Goal: Task Accomplishment & Management: Manage account settings

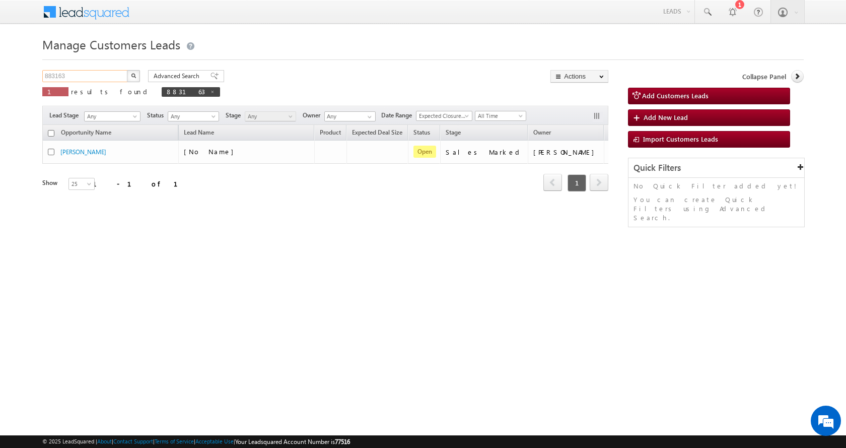
click at [57, 76] on input "883163" at bounding box center [85, 76] width 86 height 12
paste input "90638"
type input "890638"
click at [127, 70] on button "button" at bounding box center [133, 76] width 13 height 12
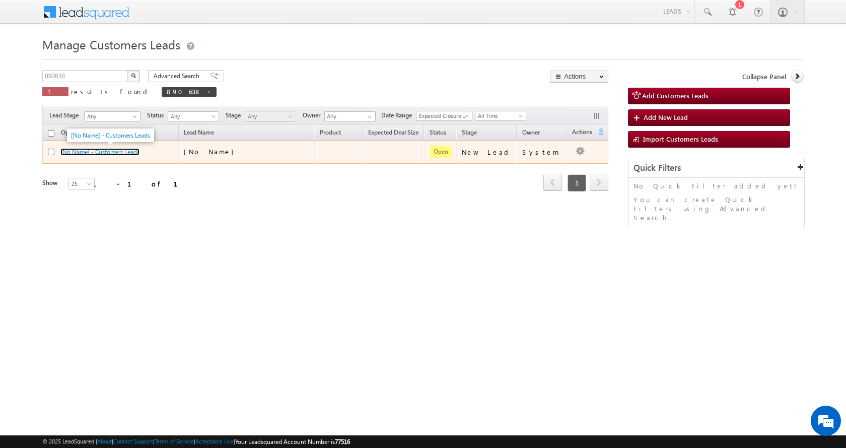
click at [109, 152] on link "[No Name] - Customers Leads" at bounding box center [99, 152] width 79 height 8
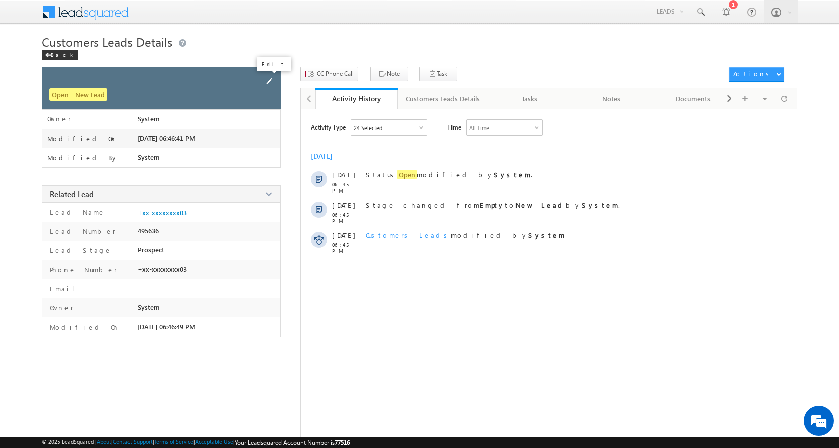
click at [266, 81] on span at bounding box center [268, 81] width 11 height 11
click at [257, 81] on span at bounding box center [258, 81] width 11 height 11
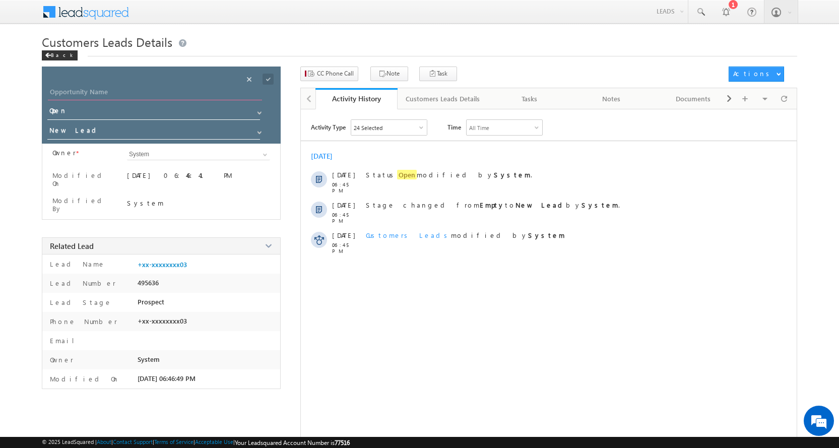
click at [71, 86] on input "Opportunity Name" at bounding box center [155, 93] width 214 height 14
paste input "ARCHANA MALAV"
type input "ARCHANA MALAV"
click at [260, 131] on span at bounding box center [259, 132] width 8 height 8
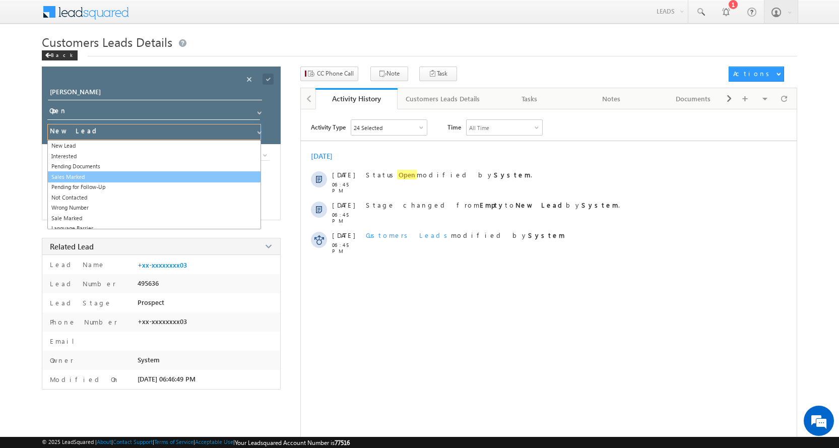
click at [86, 176] on link "Sales Marked" at bounding box center [154, 177] width 214 height 12
type input "Sales Marked"
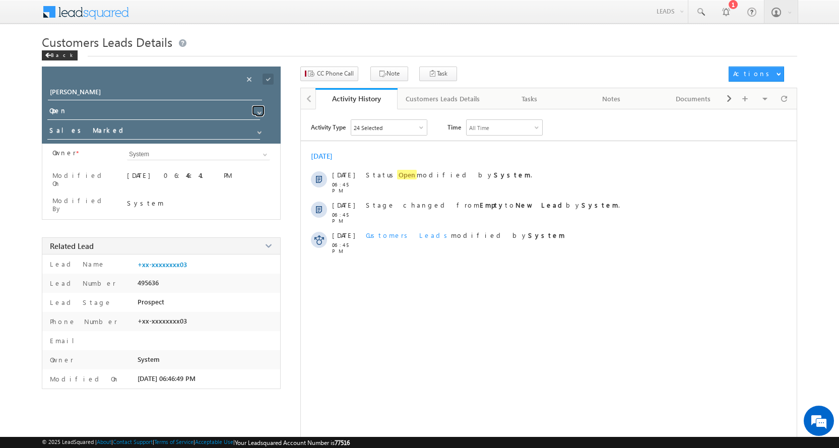
click at [258, 111] on span at bounding box center [259, 113] width 8 height 8
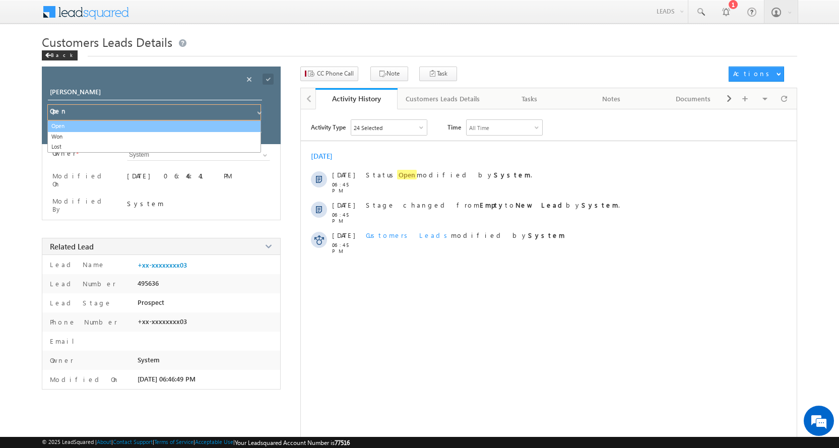
click at [101, 128] on link "Open" at bounding box center [154, 126] width 214 height 12
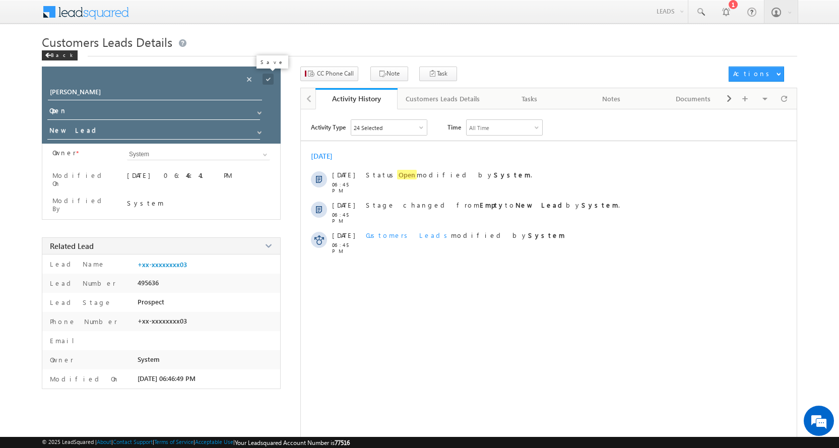
click at [266, 79] on span at bounding box center [267, 79] width 11 height 11
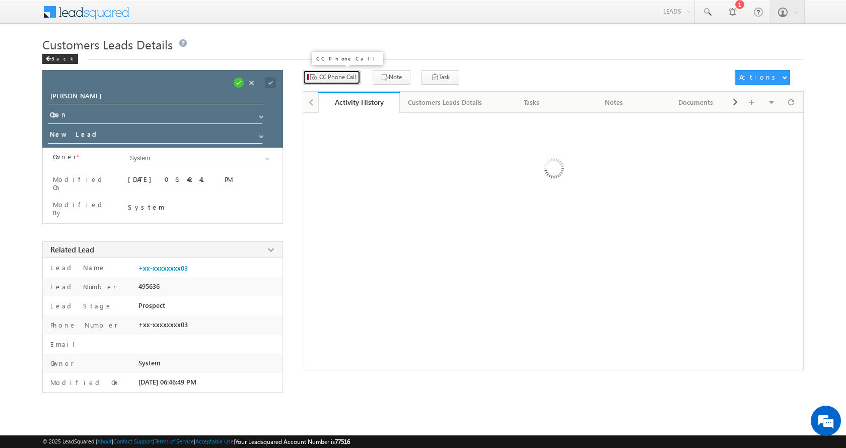
click at [340, 80] on span "CC Phone Call" at bounding box center [337, 77] width 37 height 9
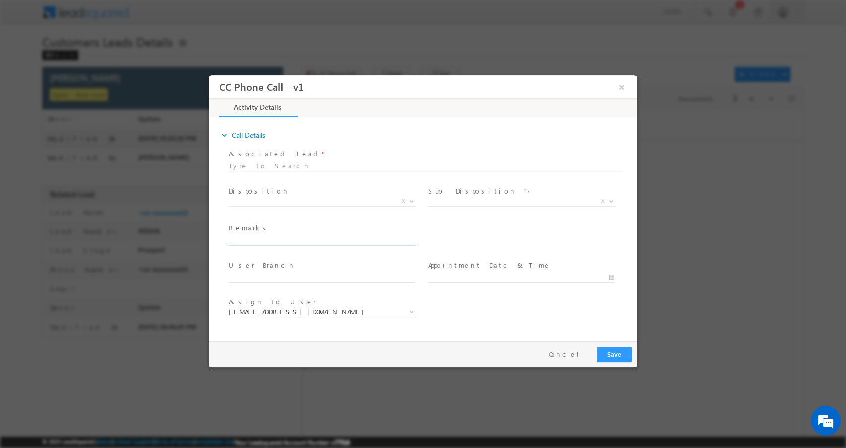
click at [268, 241] on input "text" at bounding box center [322, 240] width 186 height 10
paste input "ARCHANA MALAV-7276631603- Property Identification-YES-P+C-LOAN-5 L-PV-15 L-BUSI…"
type input "ARCHANA MALAV-7276631603- Property Identification-YES-P+C-LOAN-5 L-PV-15 L-BUSI…"
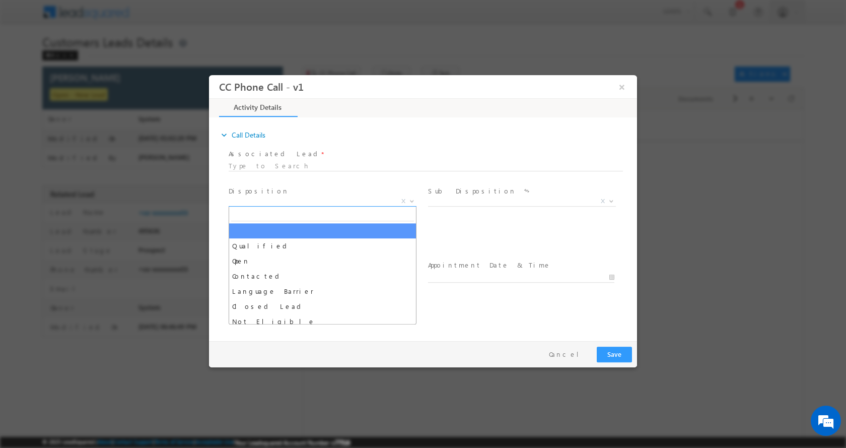
click at [412, 199] on b at bounding box center [412, 200] width 6 height 4
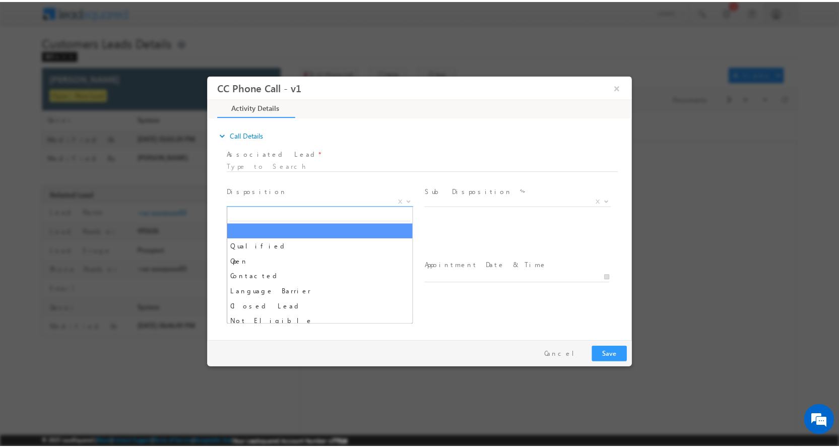
scroll to position [0, 0]
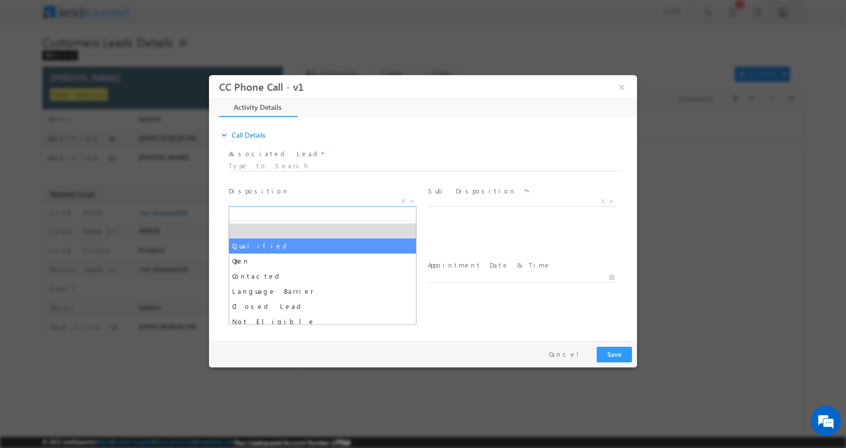
select select "Qualified"
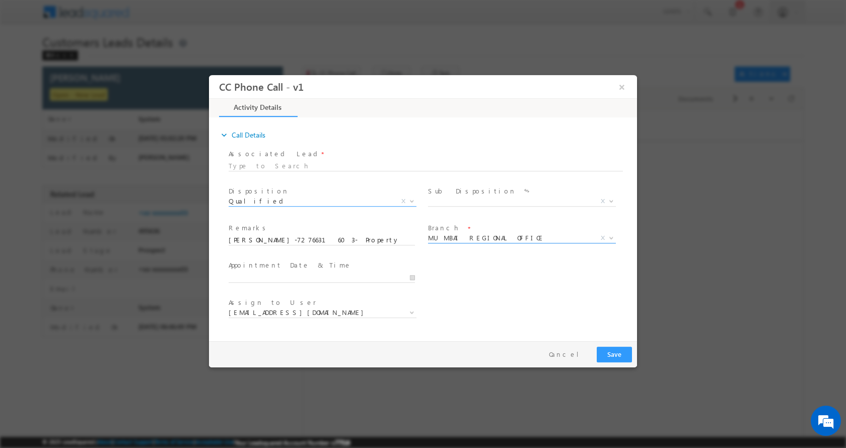
click at [612, 237] on b at bounding box center [611, 237] width 6 height 4
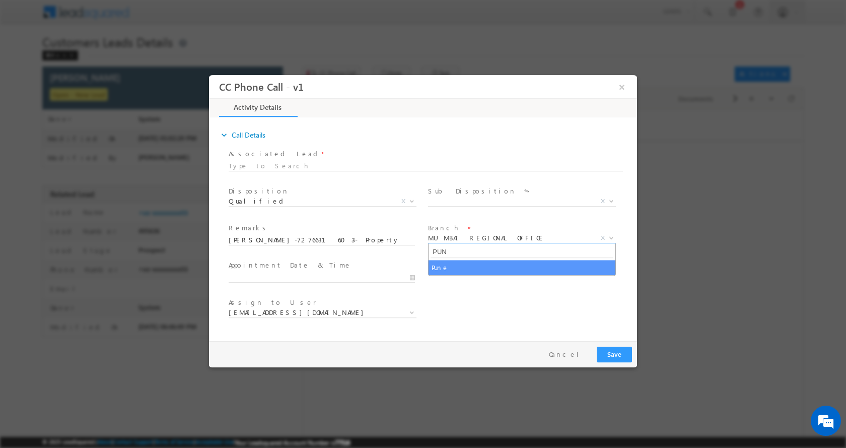
type input "PUN"
select select "Pune"
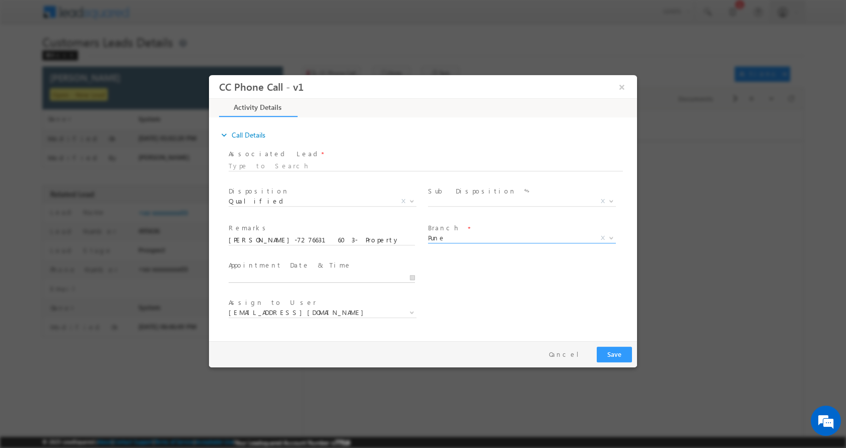
type input "09/17/2025 12:58 PM"
click at [413, 280] on input "09/17/2025 12:58 PM" at bounding box center [322, 277] width 186 height 10
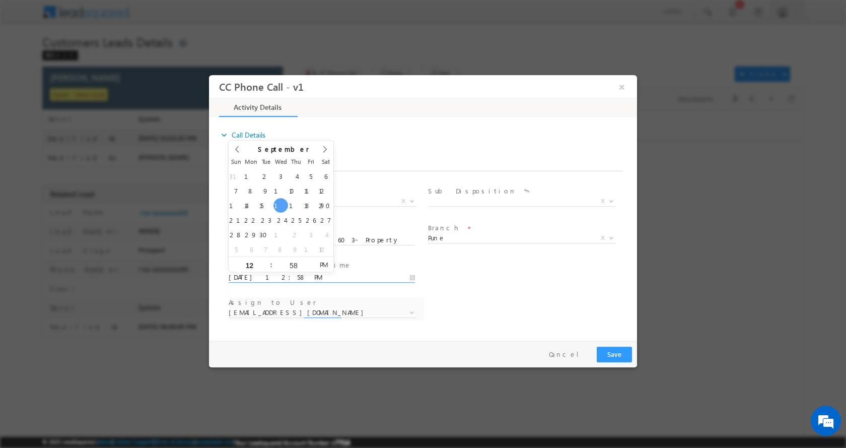
select select "[PERSON_NAME][EMAIL_ADDRESS][PERSON_NAME][DOMAIN_NAME]"
type input "09/18/2025 11:58 AM"
type input "11"
click at [263, 266] on span at bounding box center [266, 268] width 7 height 8
type input "09/18/2025 10:58 AM"
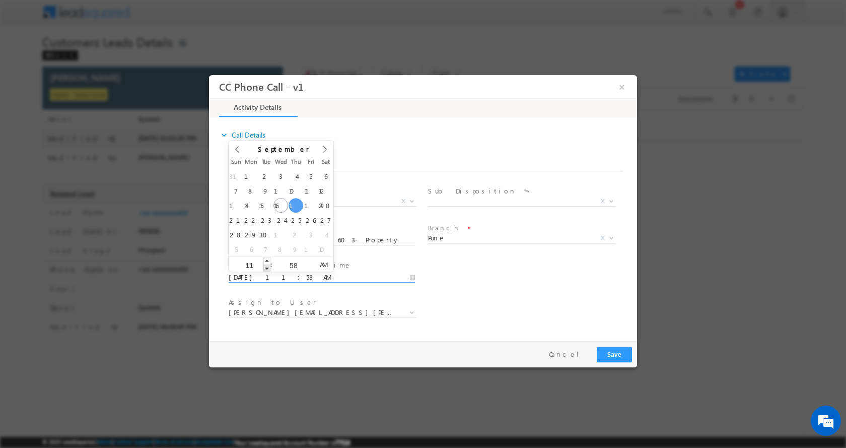
type input "10"
click at [266, 266] on span at bounding box center [266, 268] width 7 height 8
type input "09/18/2025 11:58 AM"
type input "11"
click at [265, 259] on span at bounding box center [266, 260] width 7 height 8
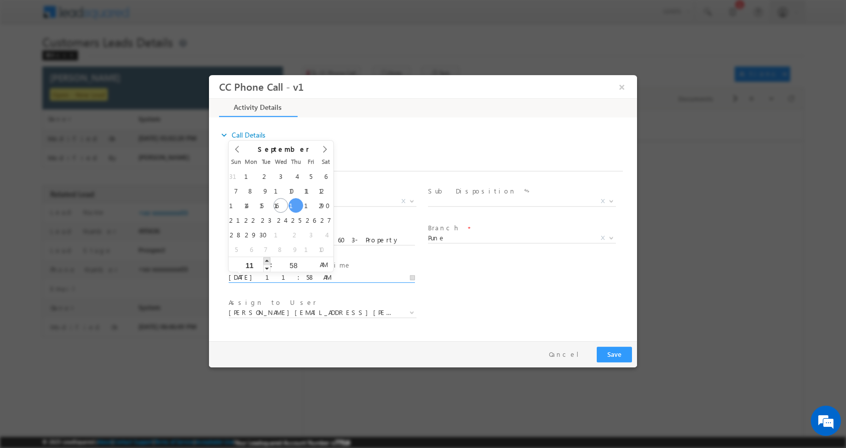
type input "09/18/2025 12:58 PM"
type input "12"
click at [265, 259] on span at bounding box center [266, 260] width 7 height 8
type input "09/18/2025 1:58 PM"
type input "01"
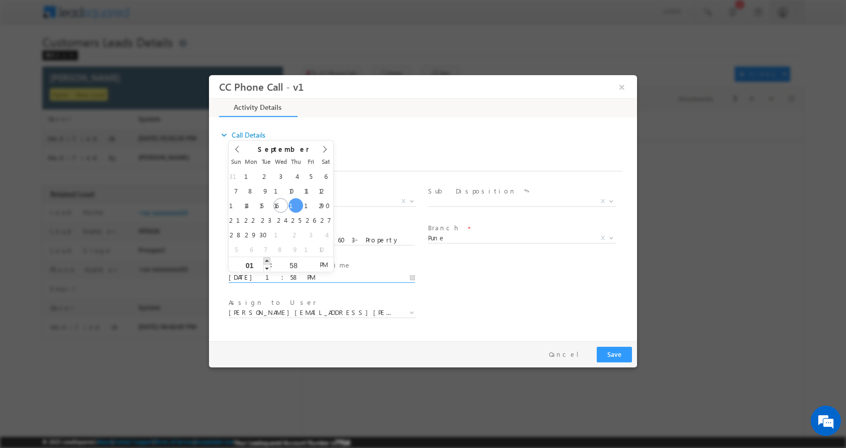
click at [265, 259] on span at bounding box center [266, 260] width 7 height 8
click at [487, 306] on div "Assign to User * amol.khopade@sgrlimited.in anant.giri@sgrlimited.in chaitali.a…" at bounding box center [432, 313] width 411 height 37
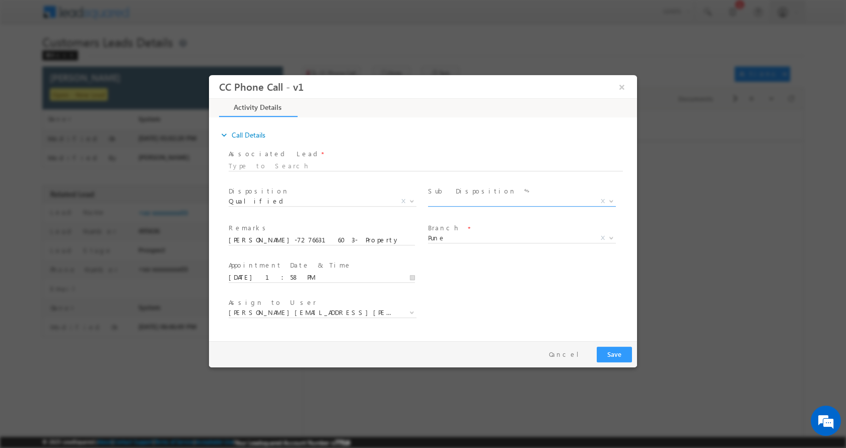
click at [609, 198] on b at bounding box center [611, 200] width 6 height 4
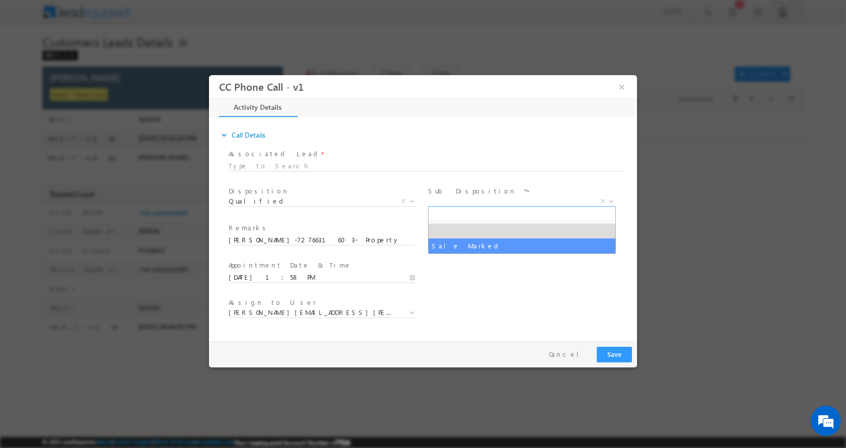
select select "Sale Marked"
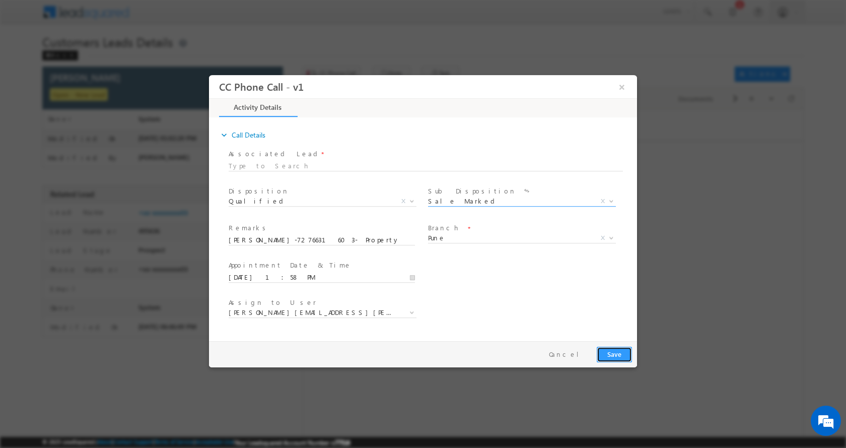
click at [615, 353] on button "Save" at bounding box center [614, 354] width 35 height 16
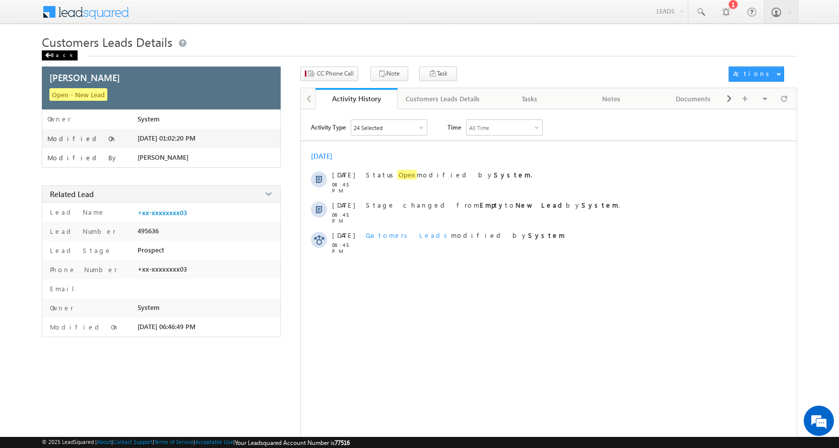
click at [54, 53] on div "Back" at bounding box center [60, 55] width 36 height 10
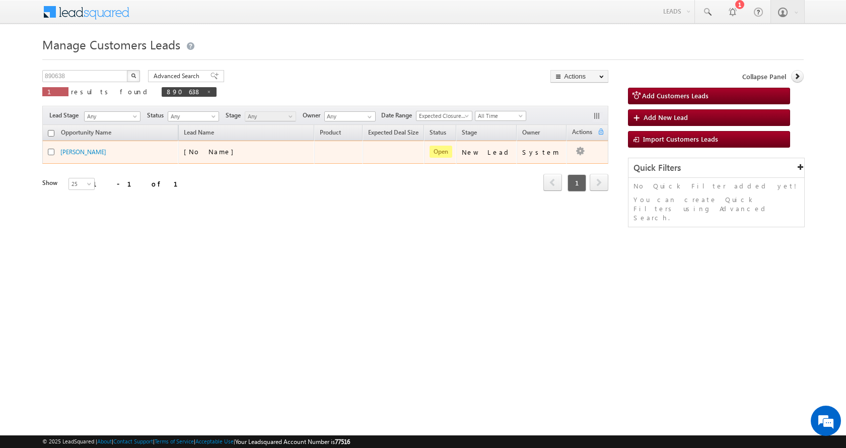
click at [544, 163] on td "System" at bounding box center [542, 152] width 50 height 23
click at [558, 163] on link "Edit" at bounding box center [560, 165] width 50 height 12
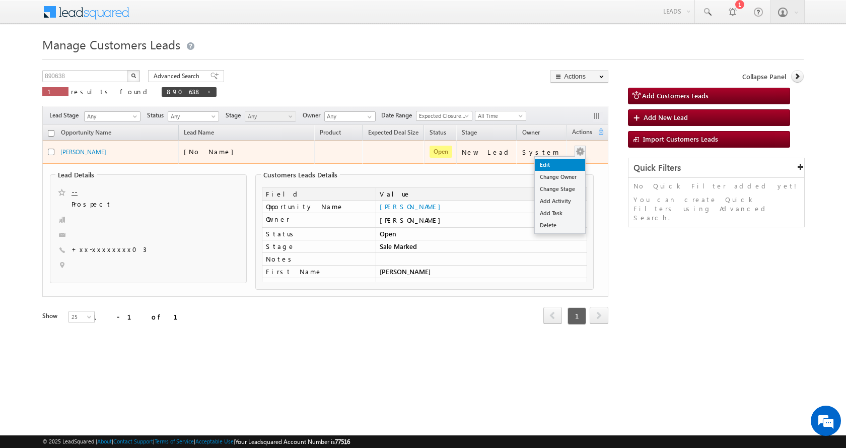
click at [562, 164] on link "Edit" at bounding box center [560, 165] width 50 height 12
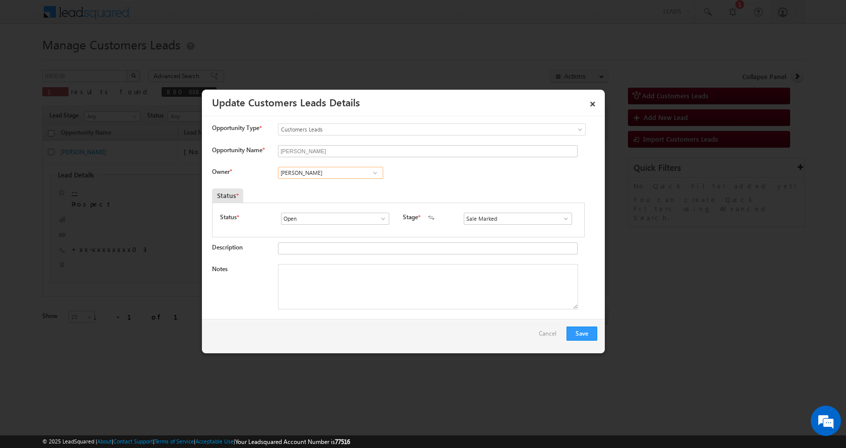
click at [306, 170] on input "[PERSON_NAME]" at bounding box center [330, 173] width 105 height 12
paste input "[PERSON_NAME]"
click at [333, 207] on span "[PERSON_NAME][EMAIL_ADDRESS][PERSON_NAME][DOMAIN_NAME]" at bounding box center [327, 211] width 91 height 8
type input "[PERSON_NAME] [PERSON_NAME]"
click at [306, 286] on textarea "Notes" at bounding box center [428, 286] width 300 height 45
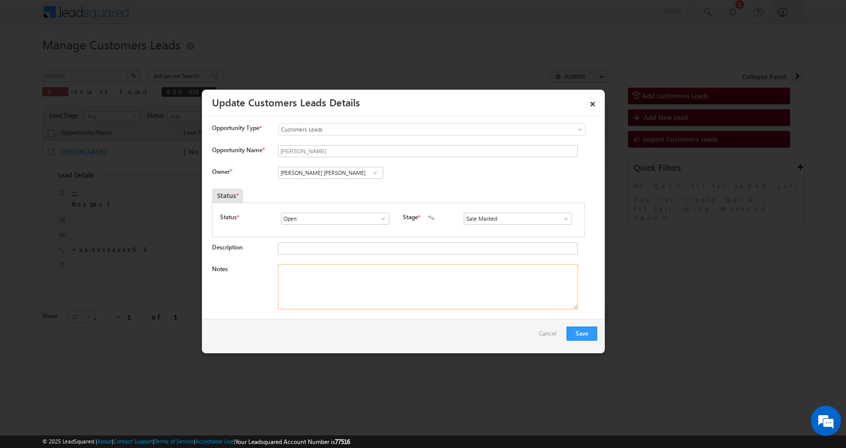
paste textarea "[PERSON_NAME]-7276631603- Property Identification-YES-P+C-LOAN-5 L-PV-15 L-BUSI…"
type textarea "[PERSON_NAME]-7276631603- Property Identification-YES-P+C-LOAN-5 L-PV-15 L-BUSI…"
click at [582, 334] on button "Save" at bounding box center [582, 333] width 31 height 14
